Goal: Check status: Check status

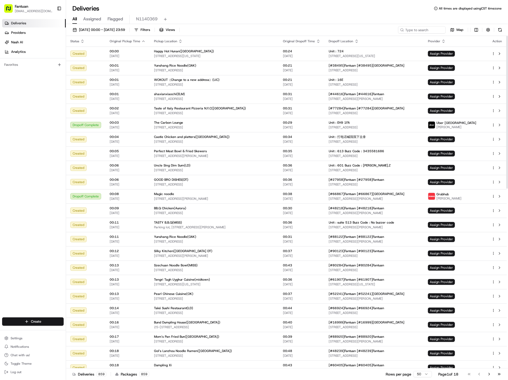
click at [98, 25] on div "[DATE] 00:00 - [DATE] 23:59 Filters Views Map Status Original Pickup Time Picku…" at bounding box center [287, 202] width 442 height 357
click at [98, 27] on span "[DATE] 00:00 - [DATE] 23:59" at bounding box center [102, 29] width 46 height 5
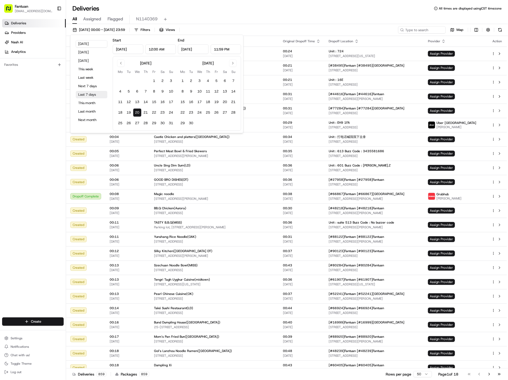
click at [89, 96] on button "Last 7 days" at bounding box center [92, 94] width 32 height 7
type input "[DATE]"
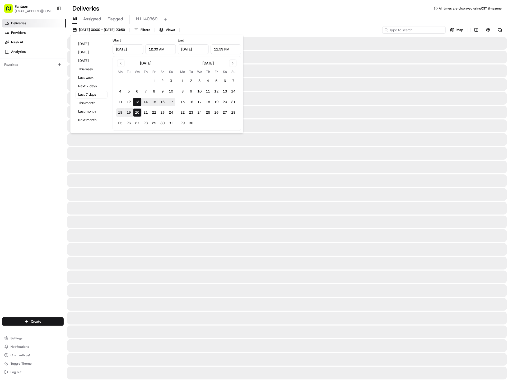
click at [419, 28] on input at bounding box center [414, 29] width 63 height 7
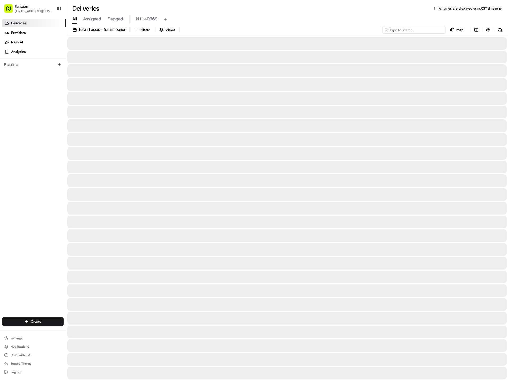
paste input "93671"
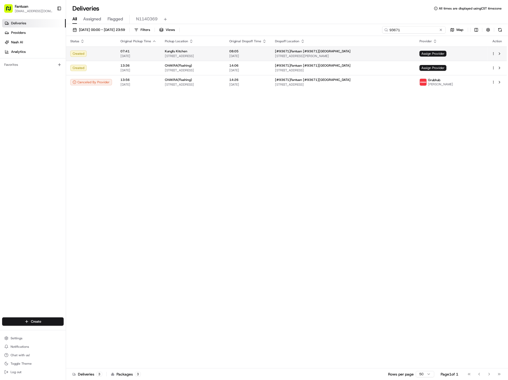
type input "93671"
click at [378, 48] on td "[#93671]Fantuan [#93671]Fantuan [STREET_ADDRESS][PERSON_NAME]" at bounding box center [343, 54] width 145 height 14
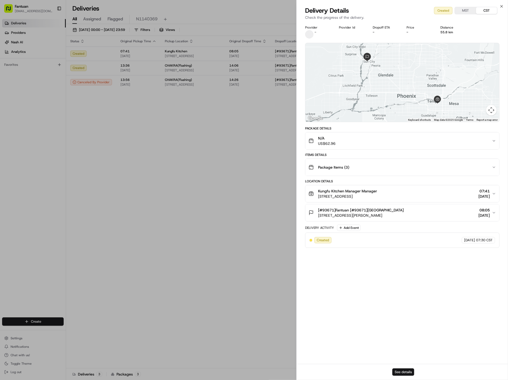
click at [407, 370] on button "See details" at bounding box center [404, 372] width 22 height 7
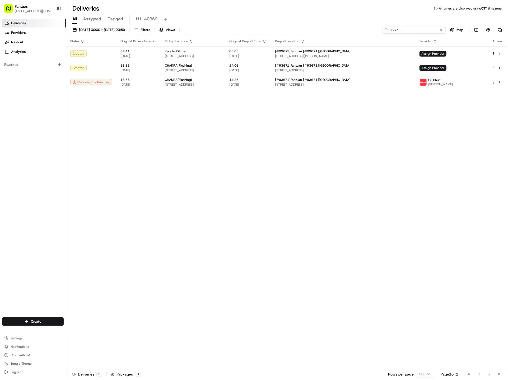
click at [427, 30] on input "93671" at bounding box center [414, 29] width 63 height 7
click at [267, 65] on span "14:06" at bounding box center [247, 65] width 37 height 4
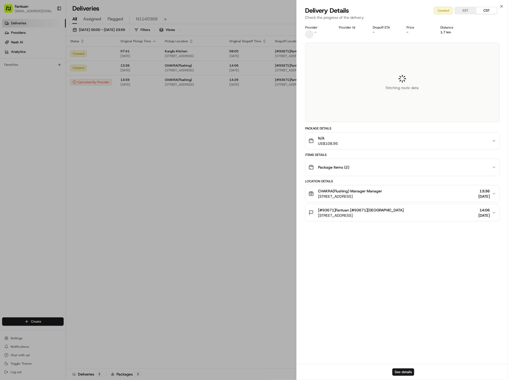
drag, startPoint x: 247, startPoint y: 150, endPoint x: 90, endPoint y: 135, distance: 157.2
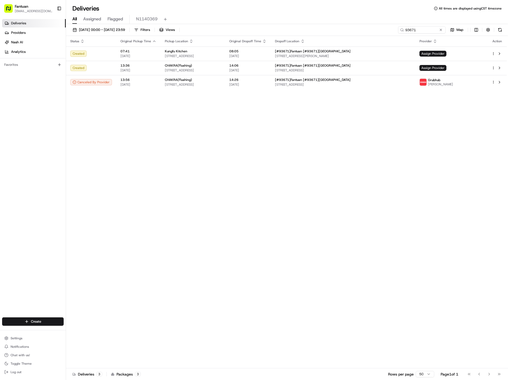
drag, startPoint x: 286, startPoint y: 9, endPoint x: 279, endPoint y: 9, distance: 6.9
click at [286, 9] on div "Deliveries All times are displayed using CST timezone" at bounding box center [287, 8] width 442 height 8
click at [225, 89] on td "CHAKRA(Flushing) [STREET_ADDRESS]" at bounding box center [193, 82] width 65 height 14
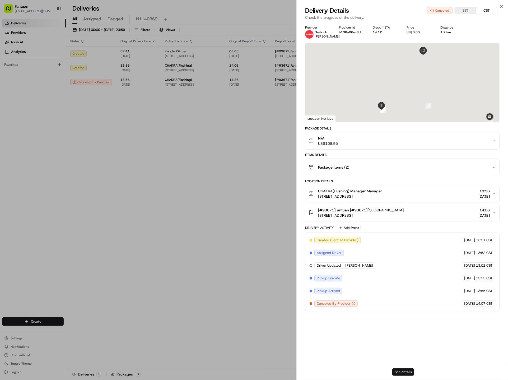
click at [407, 372] on button "See details" at bounding box center [404, 372] width 22 height 7
